Goal: Task Accomplishment & Management: Manage account settings

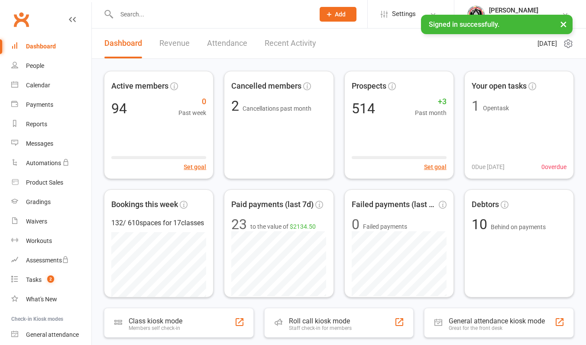
click at [292, 44] on link "Recent Activity" at bounding box center [290, 44] width 52 height 30
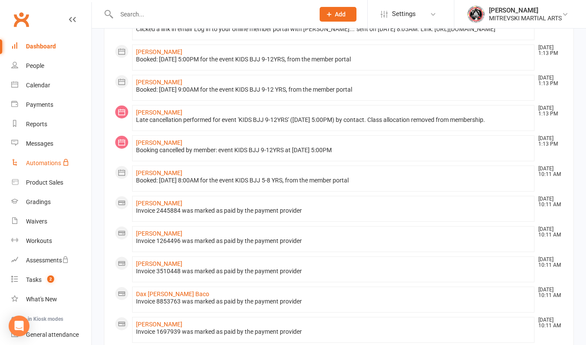
scroll to position [346, 0]
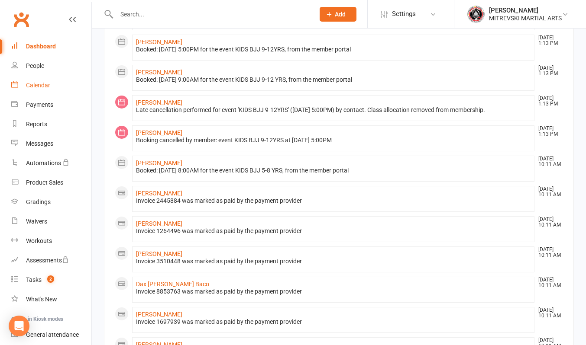
click at [42, 87] on div "Calendar" at bounding box center [38, 85] width 24 height 7
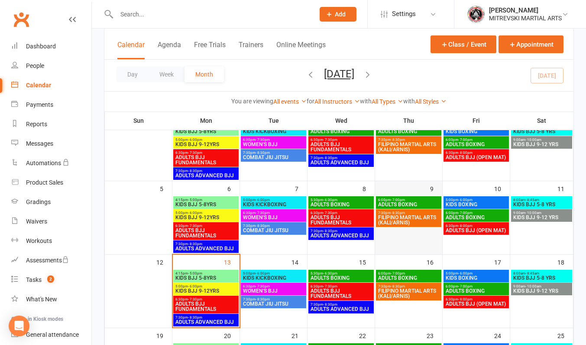
scroll to position [130, 0]
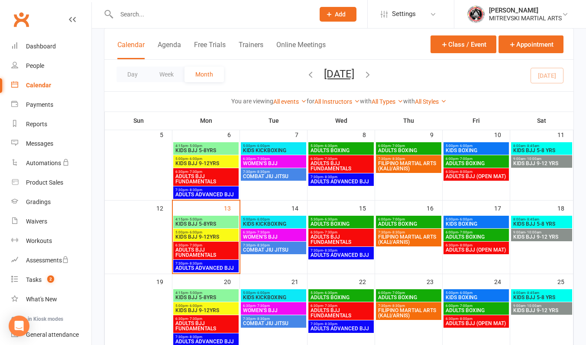
click at [203, 224] on span "KIDS BJJ 5-8YRS" at bounding box center [206, 224] width 62 height 5
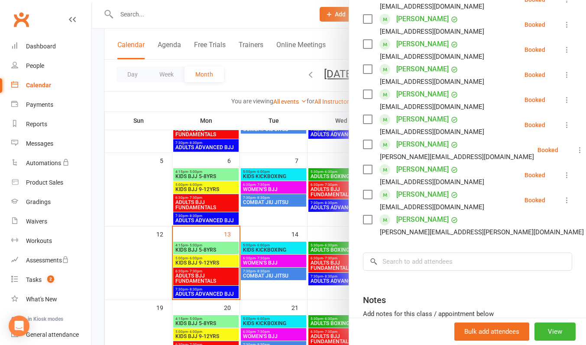
scroll to position [87, 0]
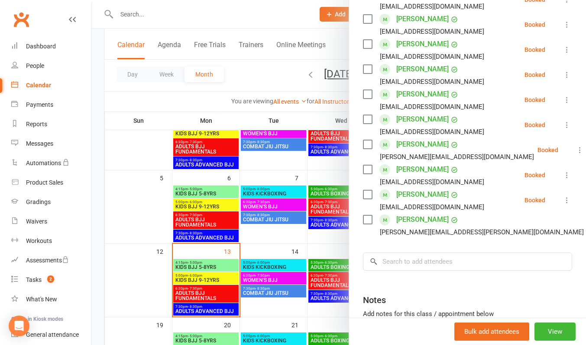
click at [200, 280] on div at bounding box center [339, 172] width 494 height 345
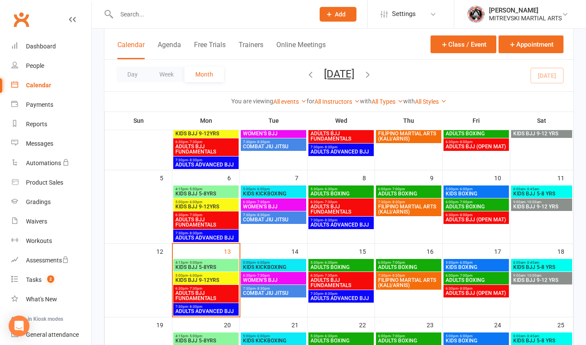
click at [200, 280] on span "KIDS BJJ 9-12YRS" at bounding box center [206, 280] width 62 height 5
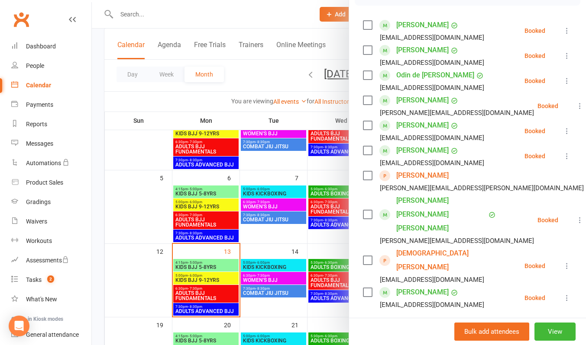
scroll to position [173, 0]
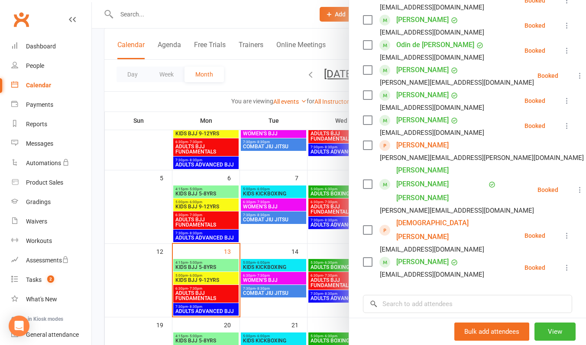
click at [266, 265] on div at bounding box center [339, 172] width 494 height 345
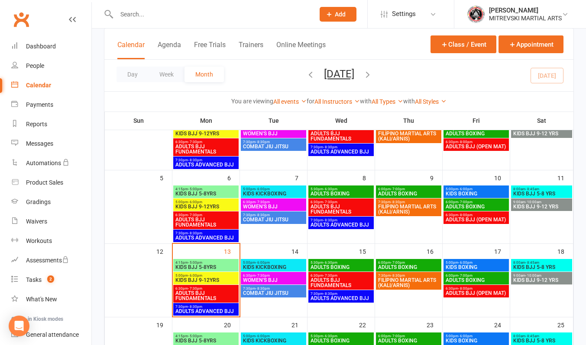
click at [266, 265] on span "KIDS KICKBOXING" at bounding box center [273, 267] width 62 height 5
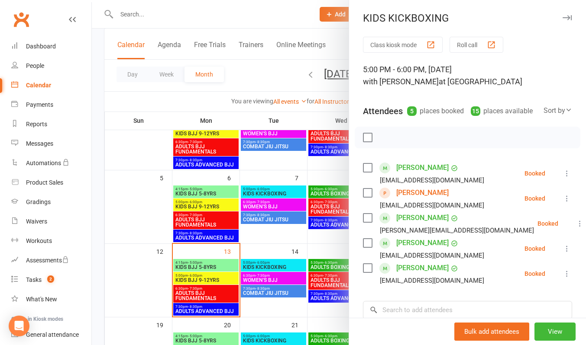
scroll to position [130, 0]
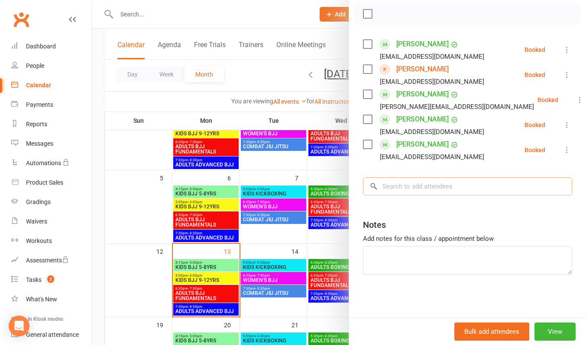
click at [394, 192] on input "search" at bounding box center [467, 186] width 209 height 18
type input "z"
type input "Ziva"
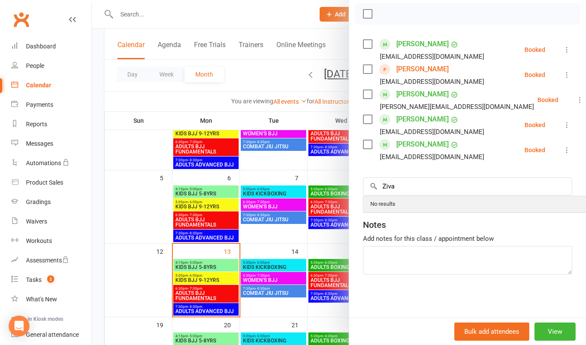
click at [400, 213] on div "No results" at bounding box center [492, 205] width 259 height 16
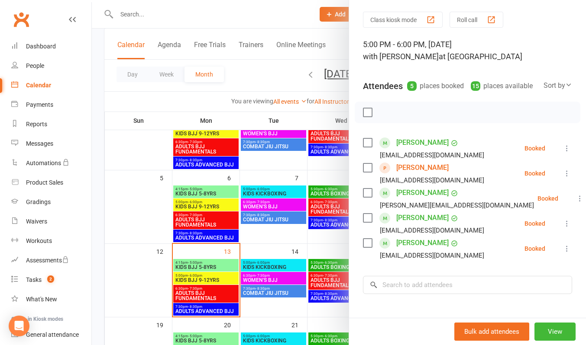
scroll to position [0, 0]
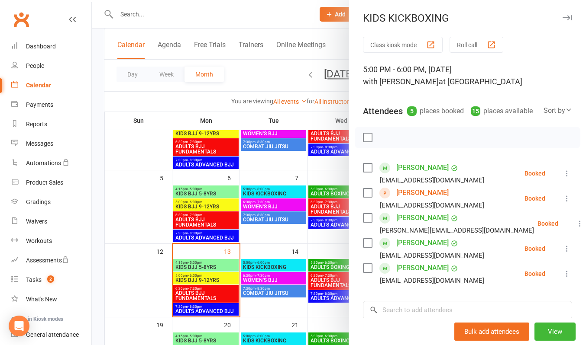
click at [199, 277] on div at bounding box center [339, 172] width 494 height 345
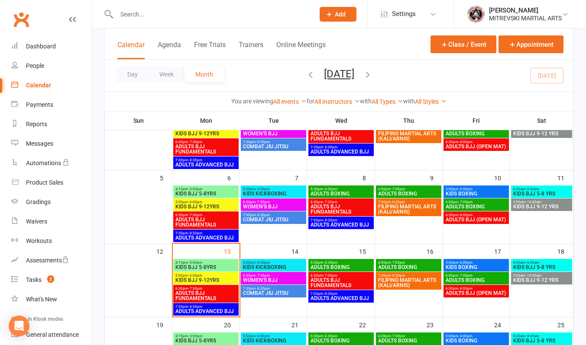
click at [199, 277] on span "- 6:00pm" at bounding box center [195, 276] width 14 height 4
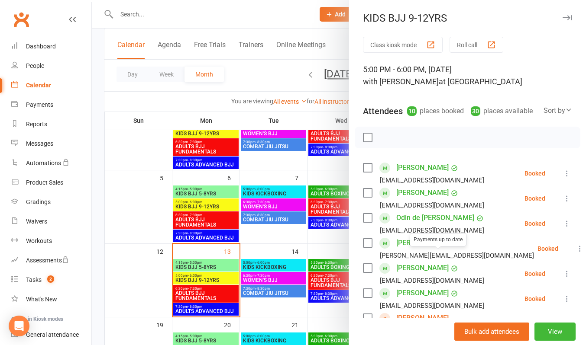
scroll to position [173, 0]
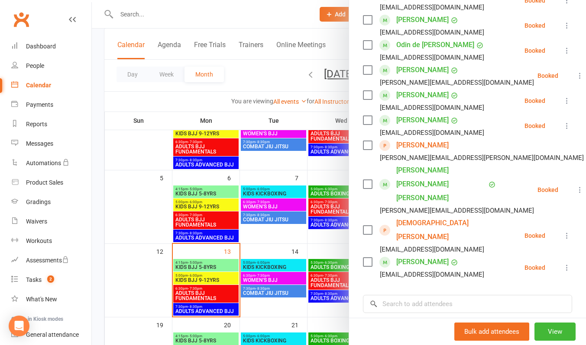
click at [299, 17] on div at bounding box center [339, 172] width 494 height 345
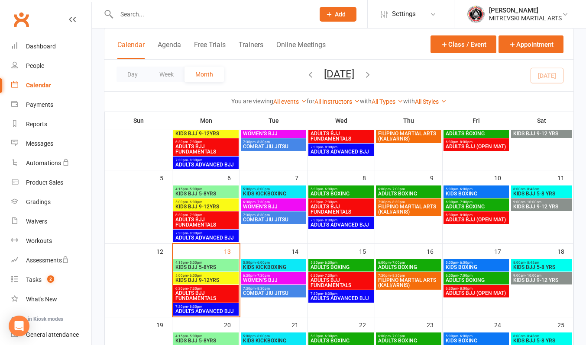
click at [265, 265] on span "KIDS KICKBOXING" at bounding box center [273, 267] width 62 height 5
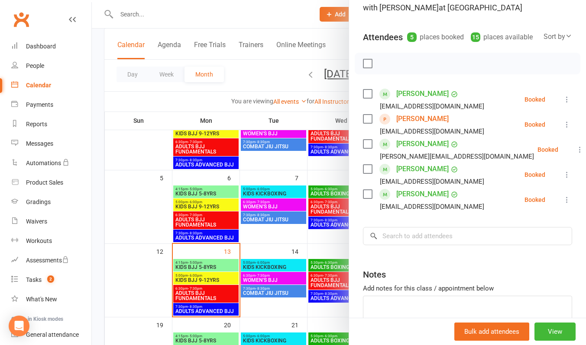
scroll to position [130, 0]
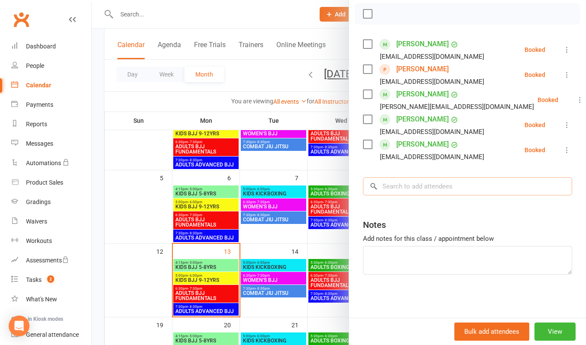
click at [389, 193] on input "search" at bounding box center [467, 186] width 209 height 18
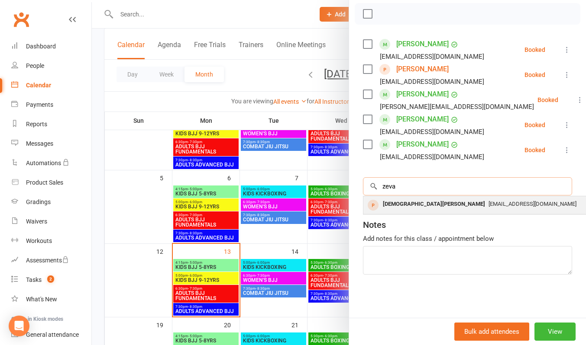
type input "zeva"
click at [488, 207] on span "[EMAIL_ADDRESS][DOMAIN_NAME]" at bounding box center [532, 204] width 88 height 6
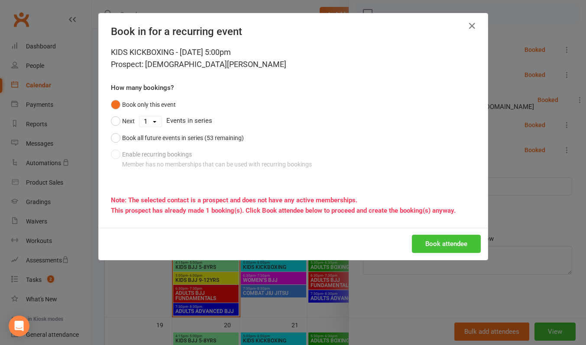
click at [430, 249] on button "Book attendee" at bounding box center [446, 244] width 69 height 18
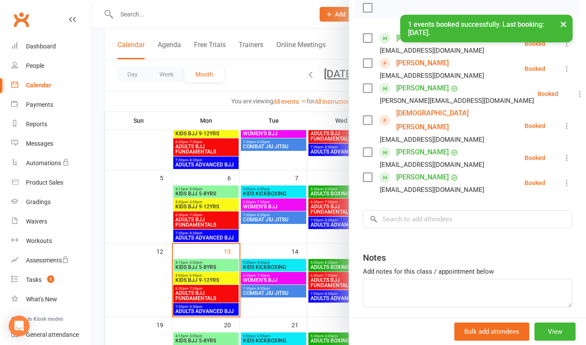
click at [205, 280] on div at bounding box center [339, 172] width 494 height 345
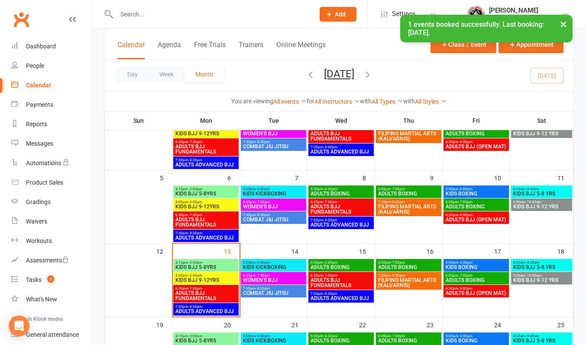
click at [205, 280] on span "KIDS BJJ 9-12YRS" at bounding box center [206, 280] width 62 height 5
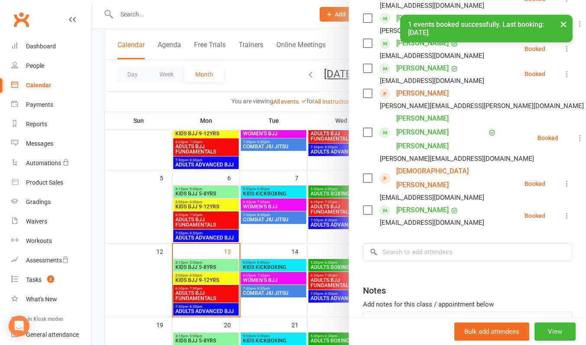
scroll to position [216, 0]
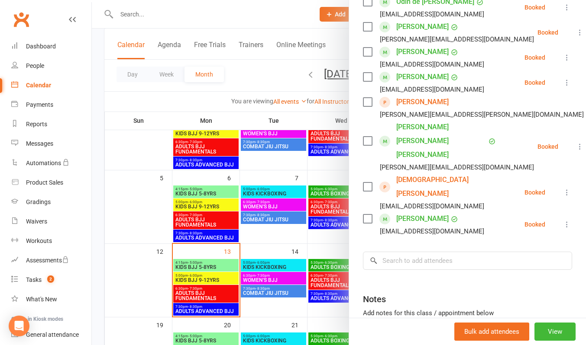
click at [562, 188] on icon at bounding box center [566, 192] width 9 height 9
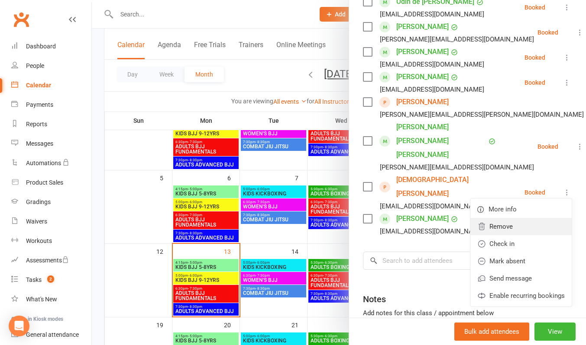
click at [496, 221] on link "Remove" at bounding box center [520, 226] width 101 height 17
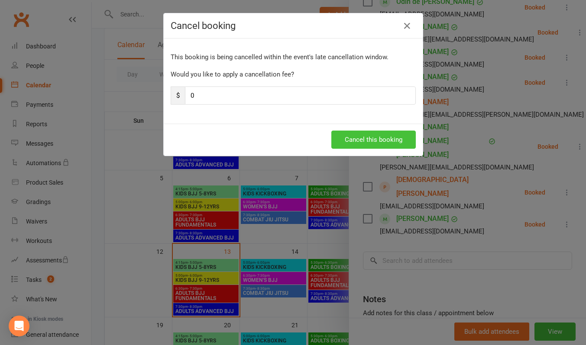
click at [385, 140] on button "Cancel this booking" at bounding box center [373, 140] width 84 height 18
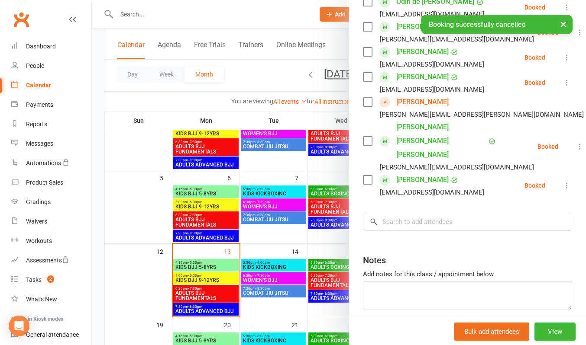
click at [292, 15] on div "× Booking successfully cancelled" at bounding box center [287, 15] width 574 height 0
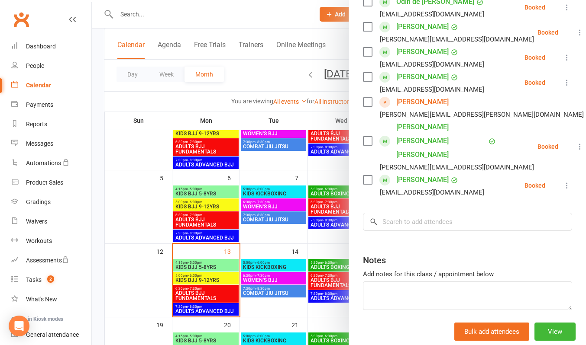
click at [276, 13] on div at bounding box center [339, 172] width 494 height 345
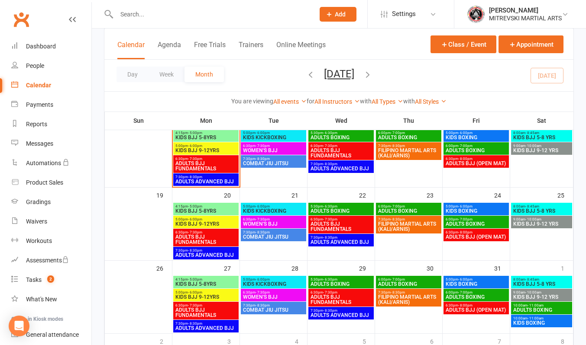
click at [205, 223] on span "KIDS BJJ 9-12YRS" at bounding box center [206, 224] width 62 height 5
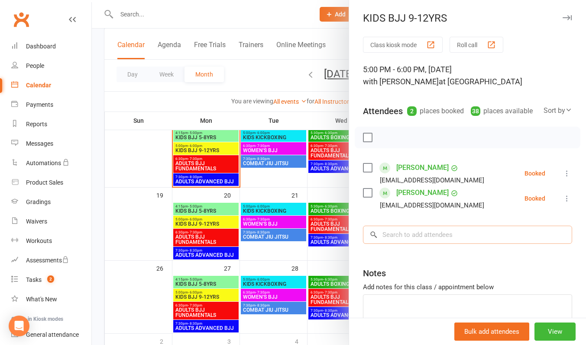
click at [403, 244] on input "search" at bounding box center [467, 235] width 209 height 18
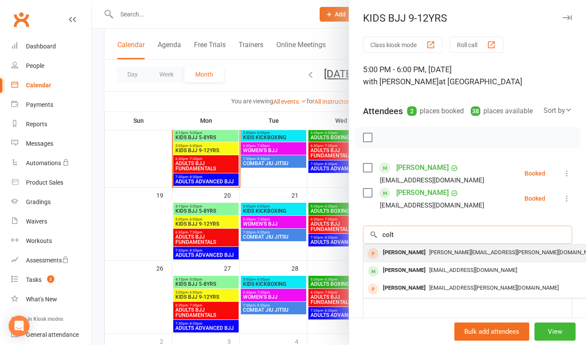
type input "colt"
click at [413, 259] on div "[PERSON_NAME]" at bounding box center [404, 253] width 50 height 13
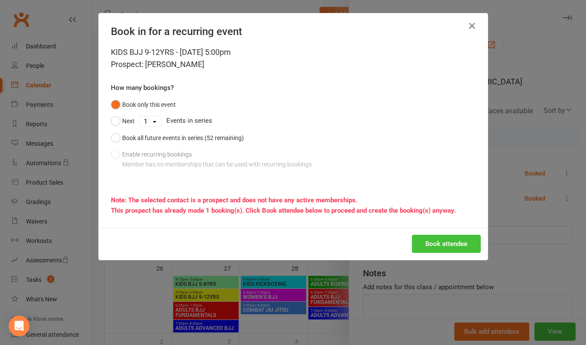
click at [438, 242] on button "Book attendee" at bounding box center [446, 244] width 69 height 18
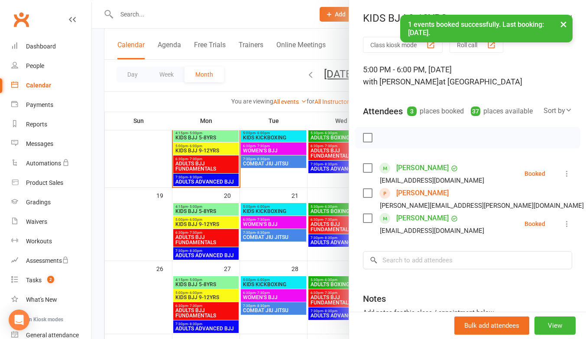
click at [207, 148] on div at bounding box center [339, 169] width 494 height 339
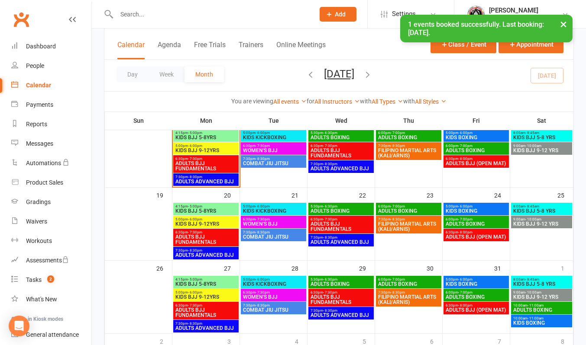
click at [207, 148] on span "KIDS BJJ 9-12YRS" at bounding box center [206, 150] width 62 height 5
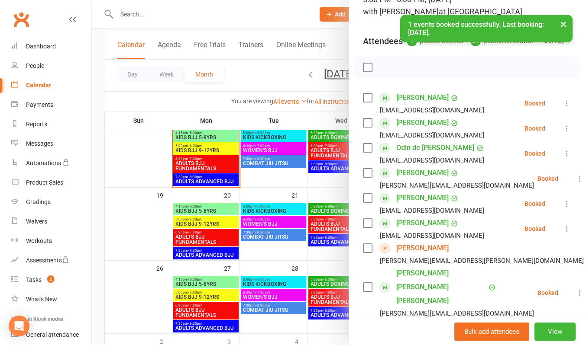
scroll to position [173, 0]
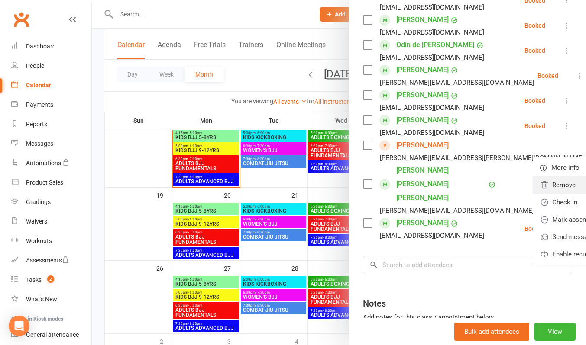
click at [533, 194] on link "Remove" at bounding box center [583, 185] width 101 height 17
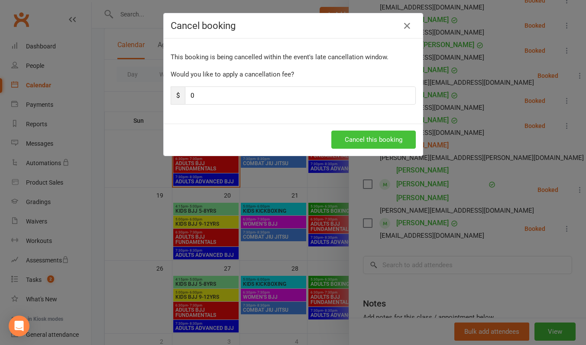
click at [390, 143] on button "Cancel this booking" at bounding box center [373, 140] width 84 height 18
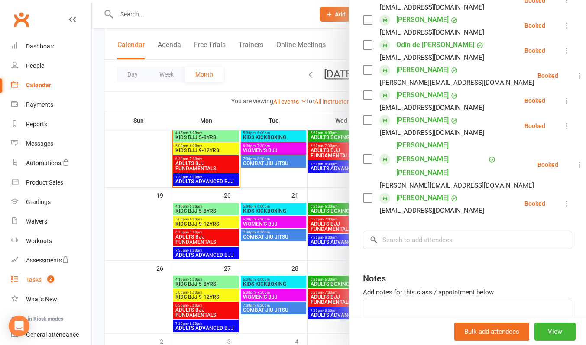
click at [32, 280] on div "Tasks" at bounding box center [34, 280] width 16 height 7
click at [39, 280] on div "Tasks" at bounding box center [34, 280] width 16 height 7
click at [39, 281] on div "Tasks" at bounding box center [34, 280] width 16 height 7
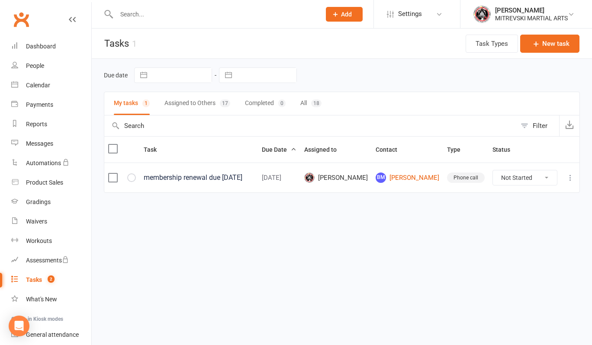
click at [308, 104] on button "All 18" at bounding box center [310, 103] width 21 height 23
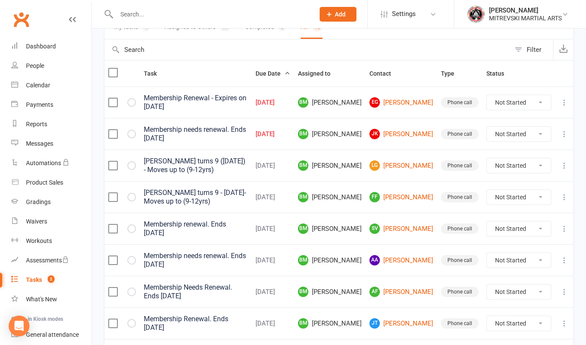
scroll to position [87, 0]
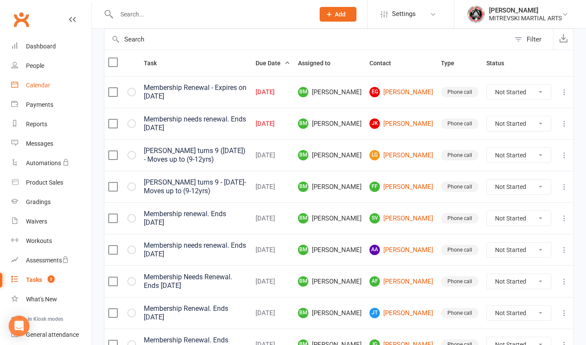
click at [49, 89] on div "Calendar" at bounding box center [38, 85] width 24 height 7
